Goal: Information Seeking & Learning: Learn about a topic

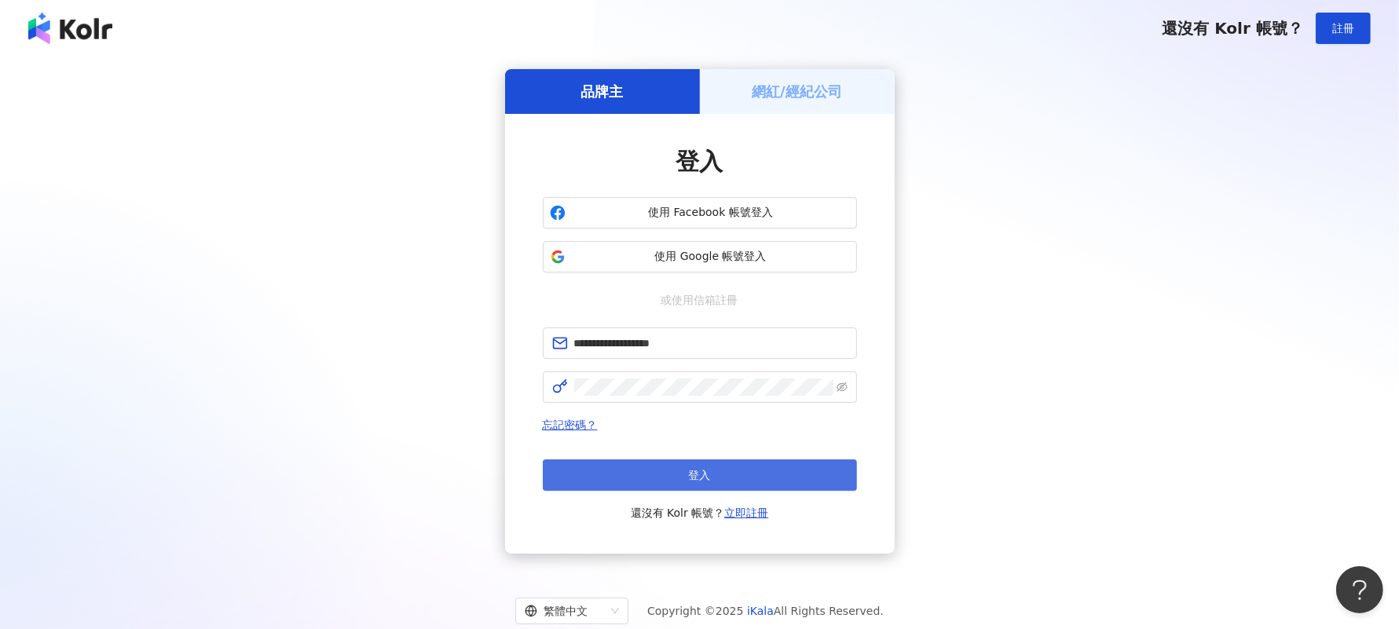
click at [680, 475] on button "登入" at bounding box center [700, 475] width 314 height 31
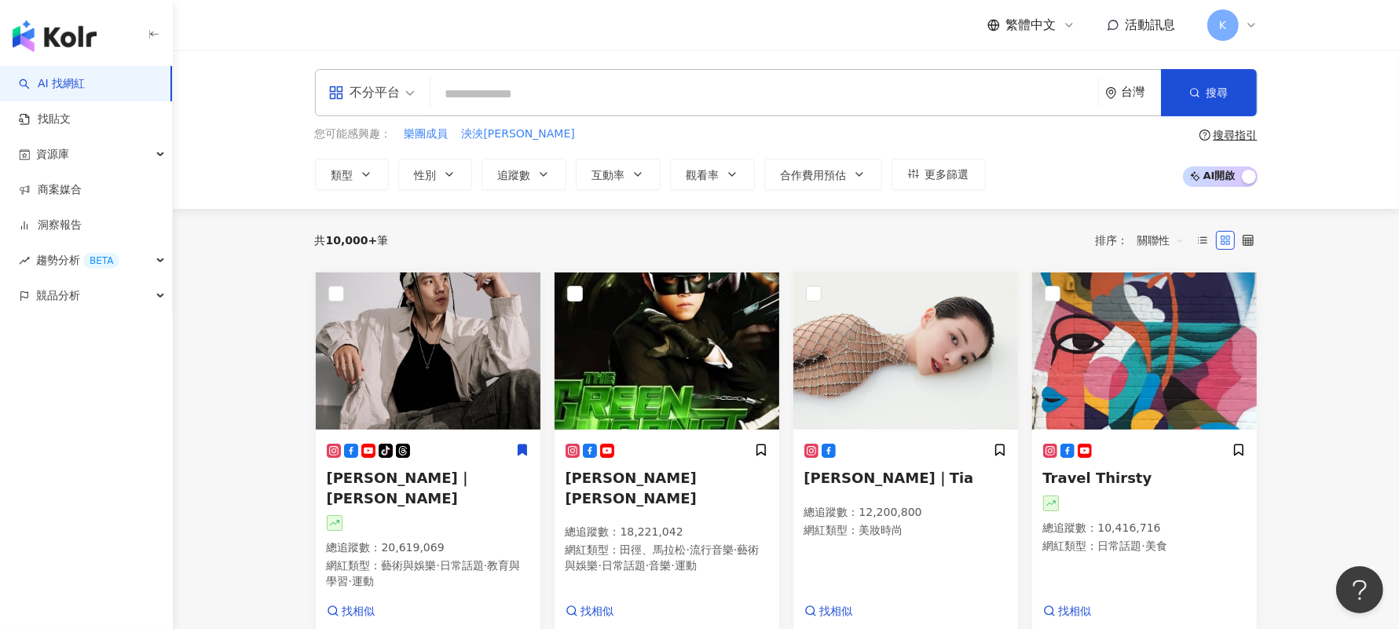
click at [691, 108] on input "search" at bounding box center [764, 94] width 655 height 30
paste input "**********"
type input "**********"
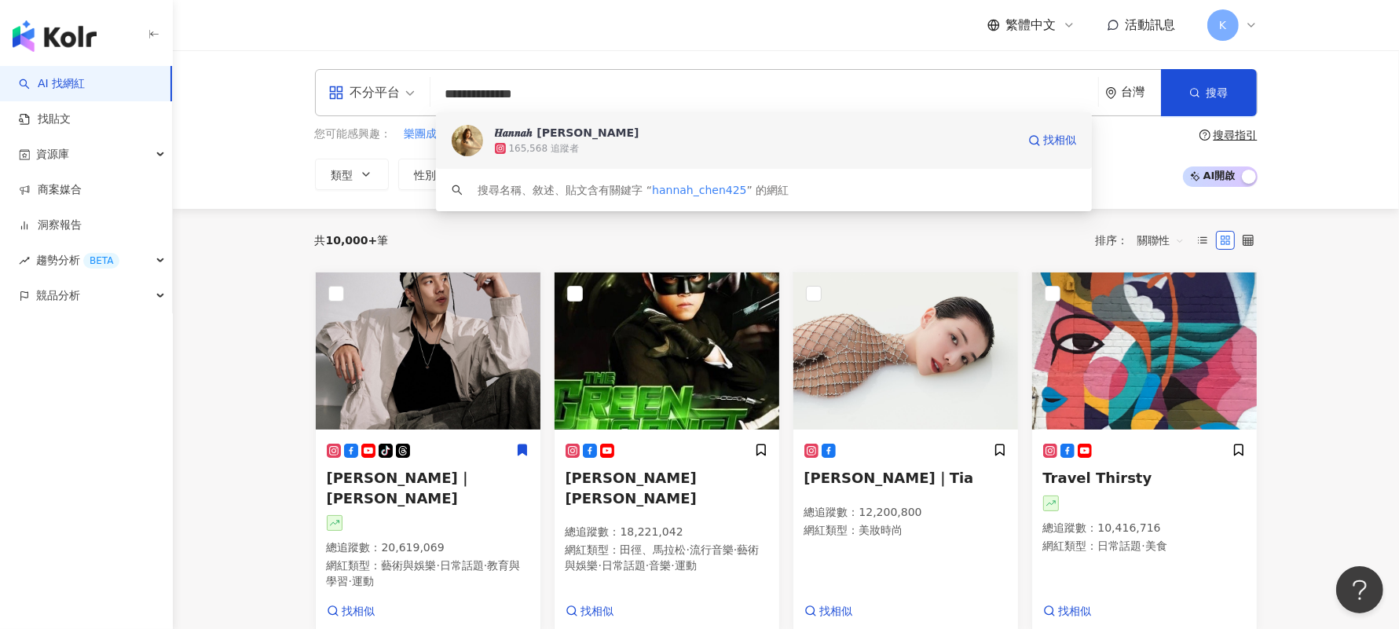
click at [713, 143] on div "165,568 追蹤者" at bounding box center [756, 149] width 522 height 16
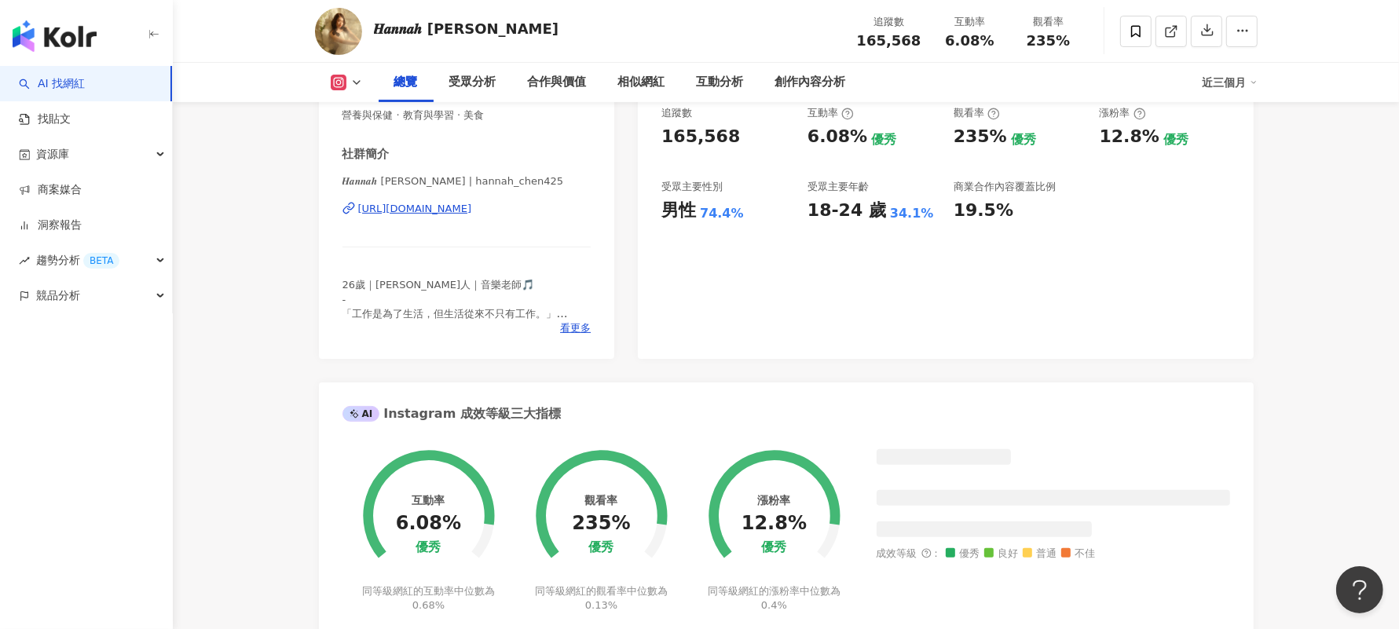
scroll to position [295, 0]
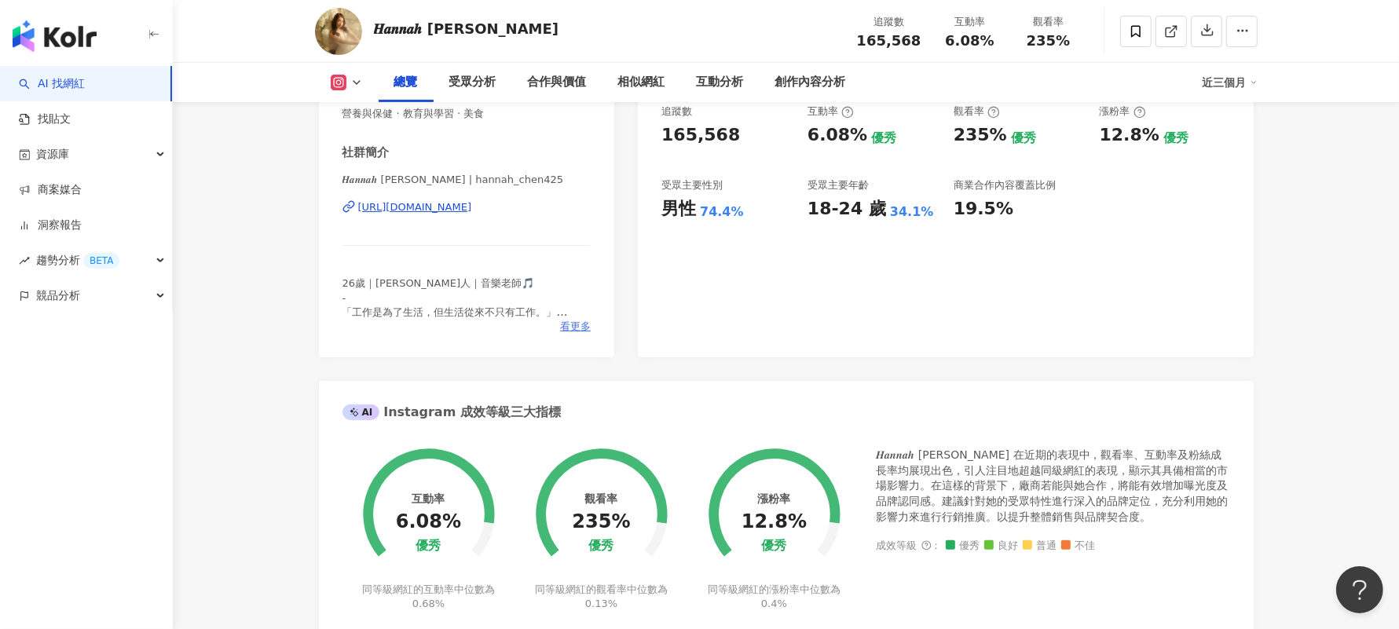
click at [577, 326] on span "看更多" at bounding box center [575, 327] width 31 height 14
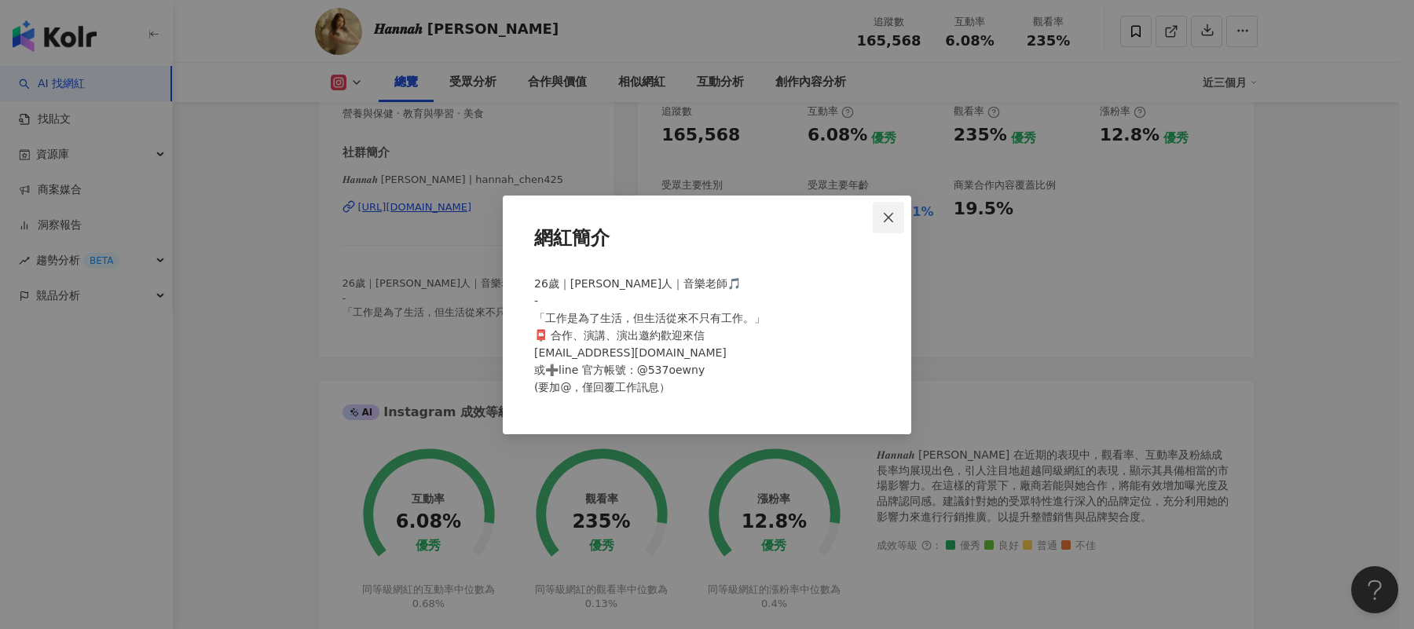
click at [886, 217] on icon "close" at bounding box center [888, 217] width 13 height 13
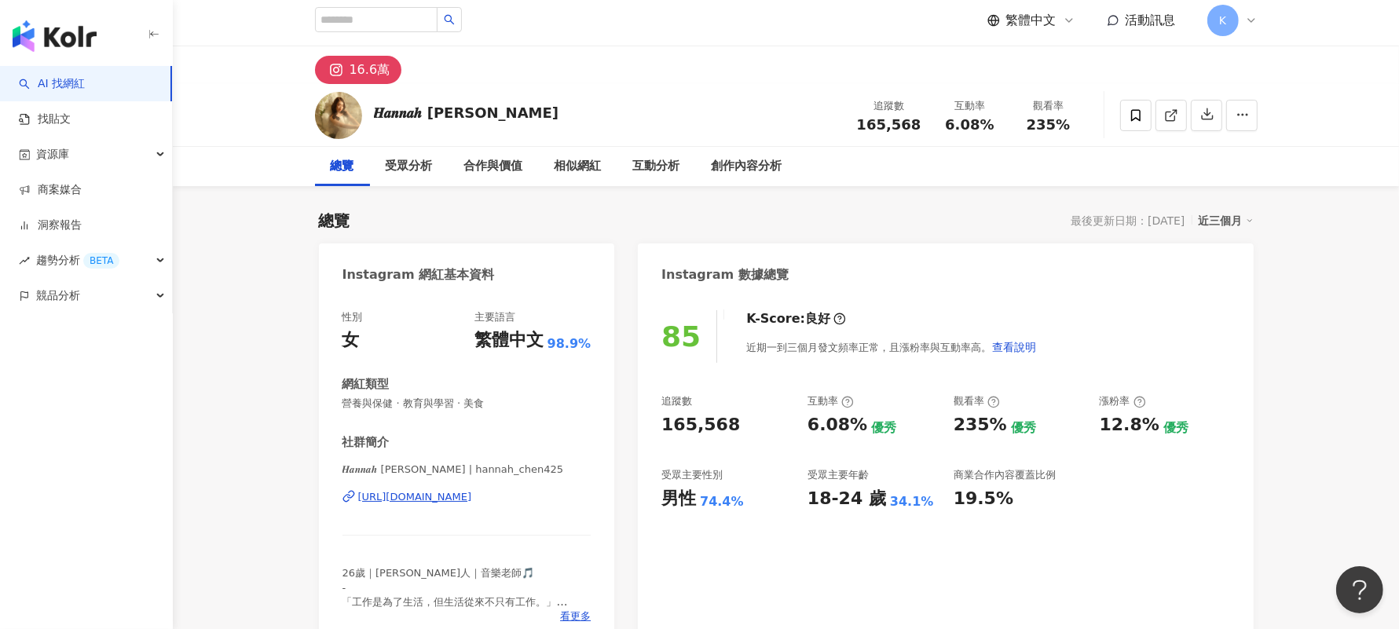
scroll to position [0, 0]
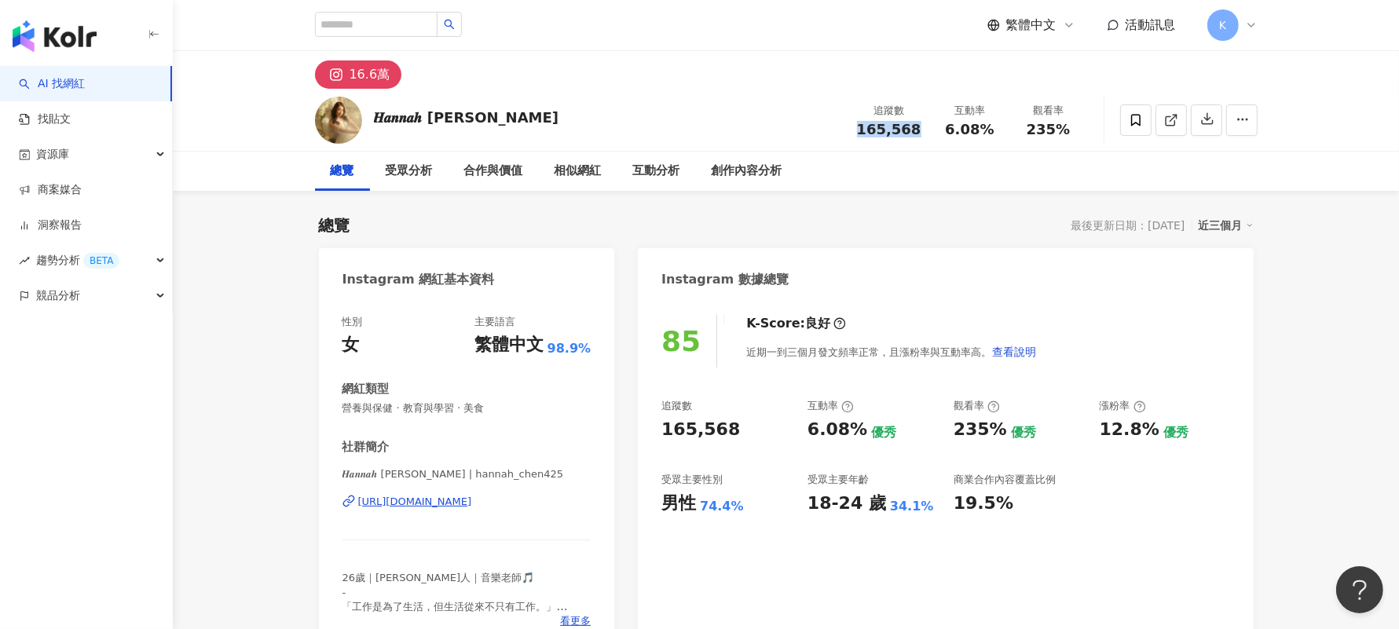
drag, startPoint x: 924, startPoint y: 130, endPoint x: 861, endPoint y: 134, distance: 63.0
click at [861, 134] on div "追蹤數 165,568" at bounding box center [889, 120] width 83 height 34
copy span "165,568"
drag, startPoint x: 996, startPoint y: 130, endPoint x: 943, endPoint y: 134, distance: 52.9
click at [943, 134] on div "6.08%" at bounding box center [971, 130] width 60 height 16
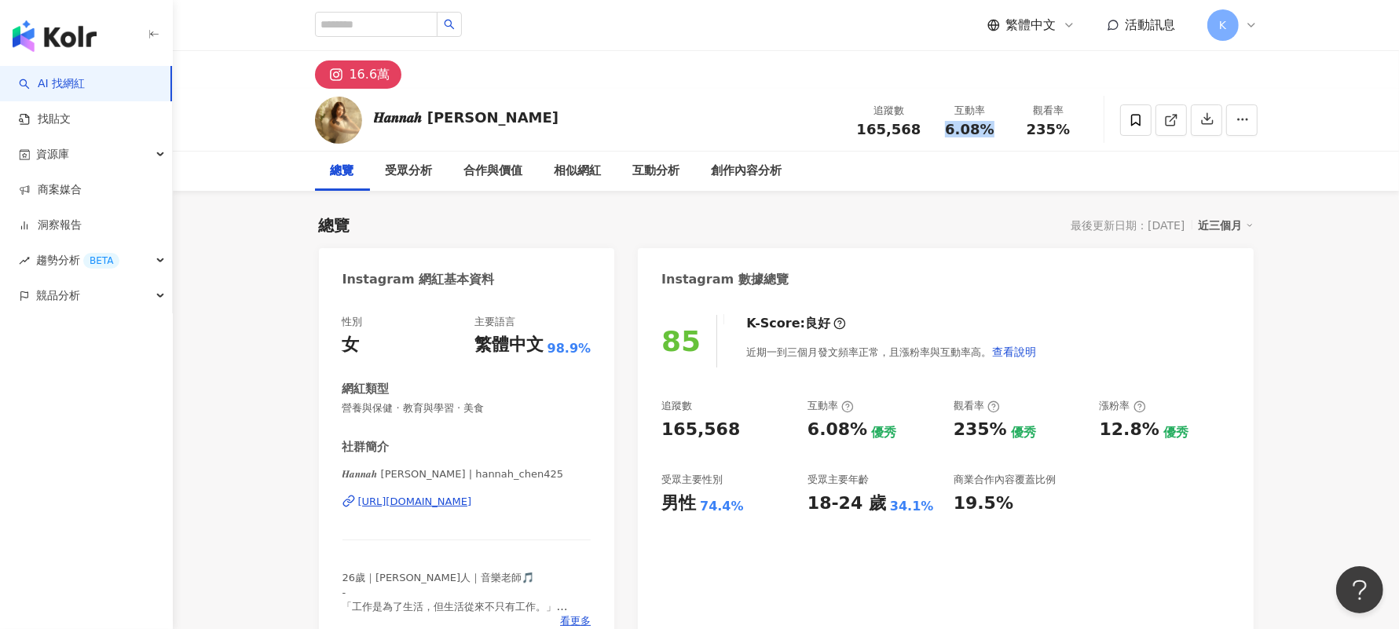
copy span "6.08%"
